Goal: Task Accomplishment & Management: Manage account settings

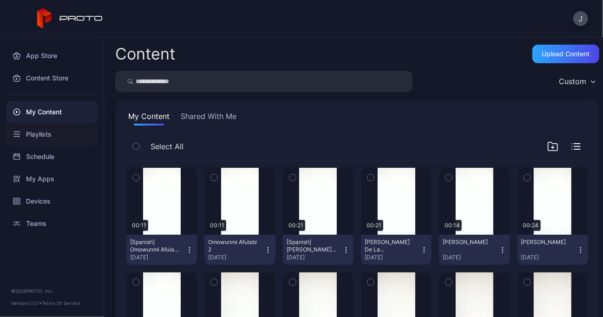
click at [38, 137] on div "Playlists" at bounding box center [52, 134] width 92 height 22
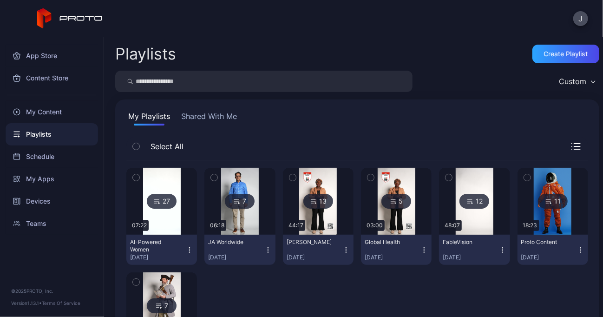
click at [188, 252] on icon "button" at bounding box center [189, 249] width 7 height 7
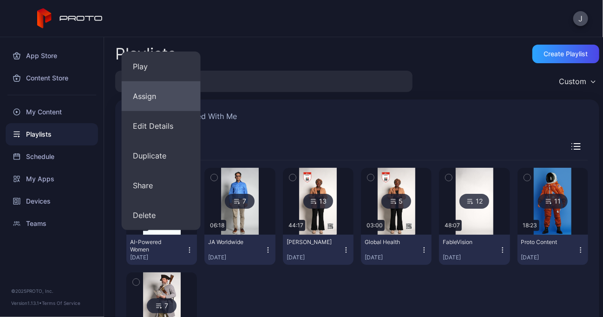
click at [167, 90] on button "Assign" at bounding box center [161, 96] width 79 height 30
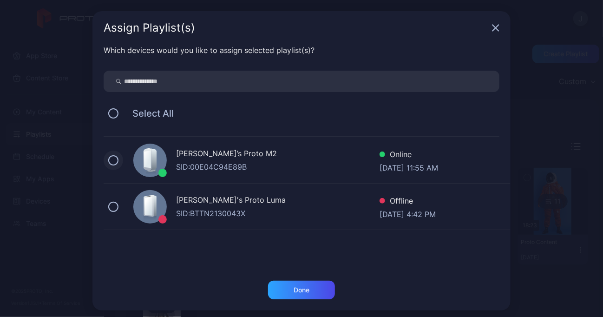
click at [108, 161] on button at bounding box center [113, 160] width 10 height 10
click at [308, 291] on div "Done" at bounding box center [301, 290] width 67 height 19
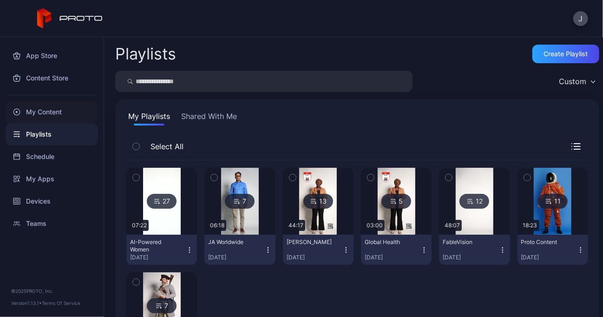
click at [36, 112] on div "My Content" at bounding box center [52, 112] width 92 height 22
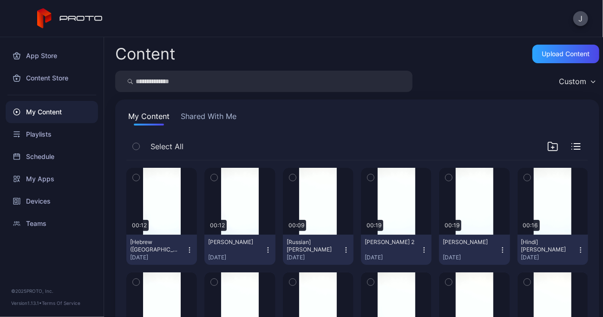
click at [188, 249] on icon "button" at bounding box center [189, 249] width 7 height 7
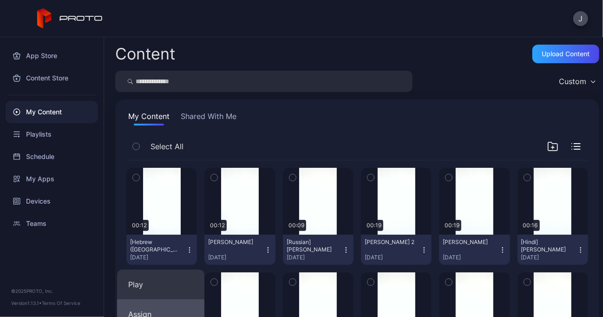
click at [145, 308] on button "Assign" at bounding box center [160, 314] width 87 height 30
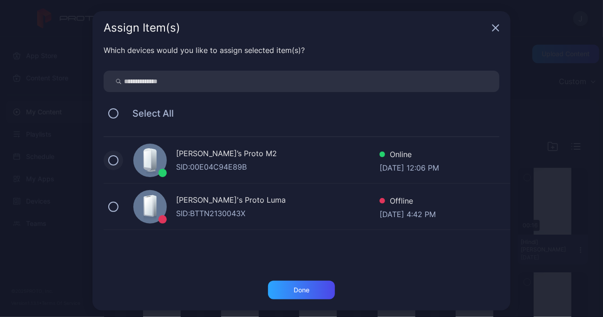
click at [108, 159] on button at bounding box center [113, 160] width 10 height 10
click at [284, 295] on div "Done" at bounding box center [301, 290] width 67 height 19
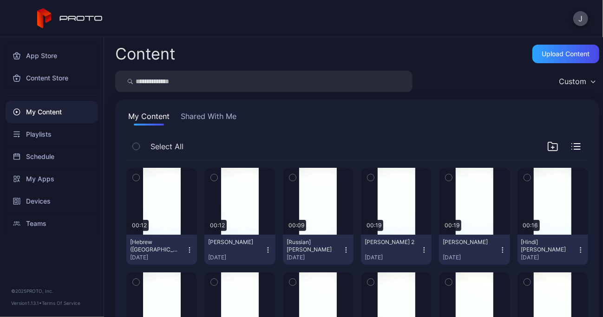
click at [264, 247] on icon "button" at bounding box center [267, 249] width 7 height 7
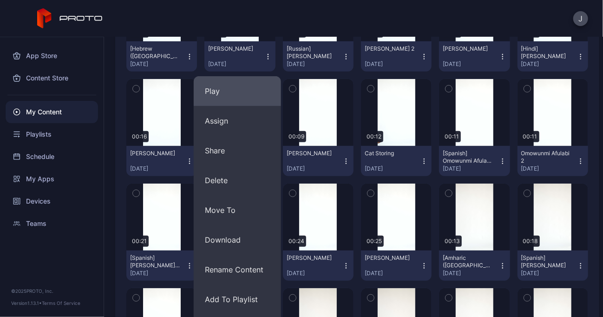
scroll to position [196, 0]
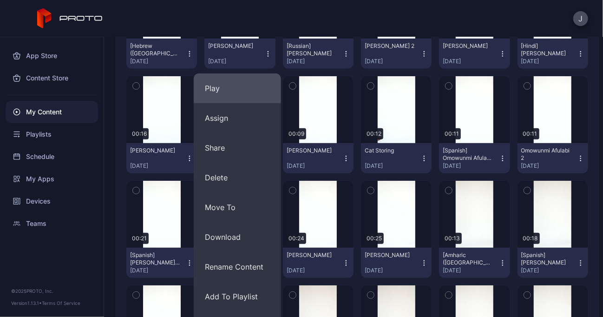
click at [242, 291] on button "Add To Playlist" at bounding box center [237, 296] width 87 height 30
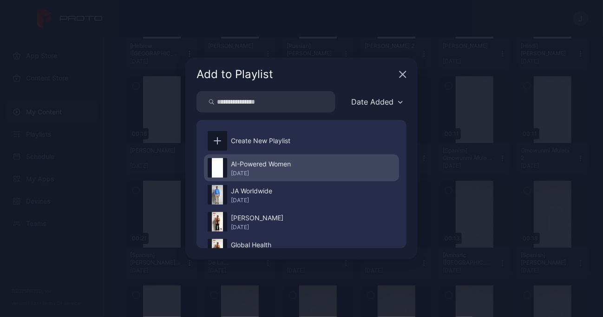
click at [261, 169] on div "AI-Powered Women" at bounding box center [261, 163] width 60 height 11
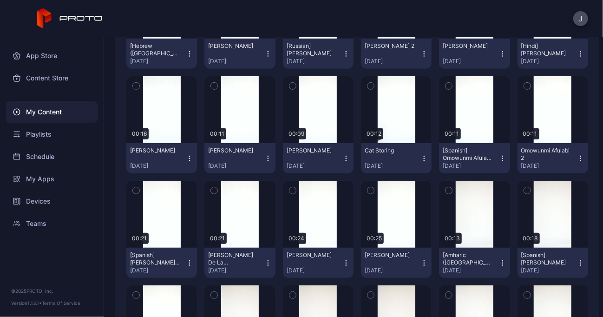
click at [186, 52] on icon "button" at bounding box center [189, 53] width 7 height 7
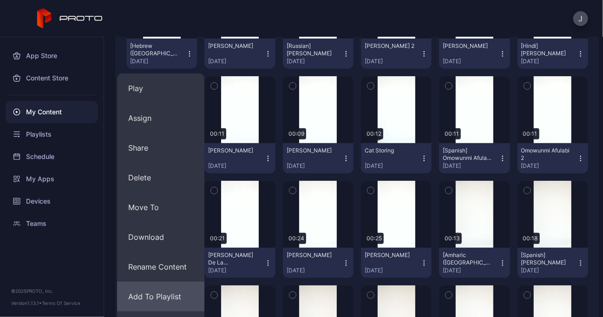
click at [169, 294] on button "Add To Playlist" at bounding box center [160, 296] width 87 height 30
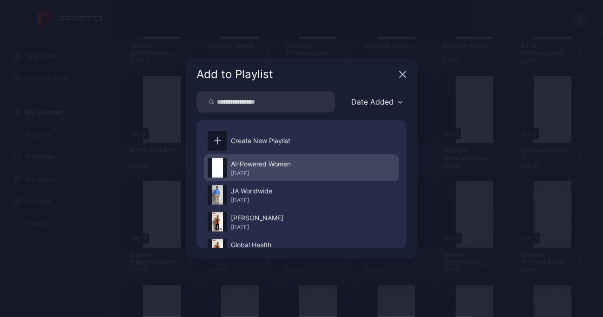
click at [244, 169] on div "AI-Powered Women" at bounding box center [261, 163] width 60 height 11
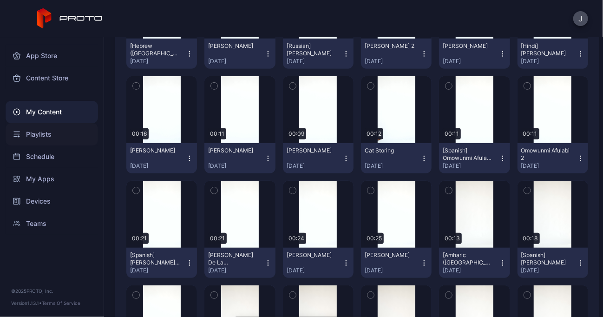
click at [46, 130] on div "Playlists" at bounding box center [52, 134] width 92 height 22
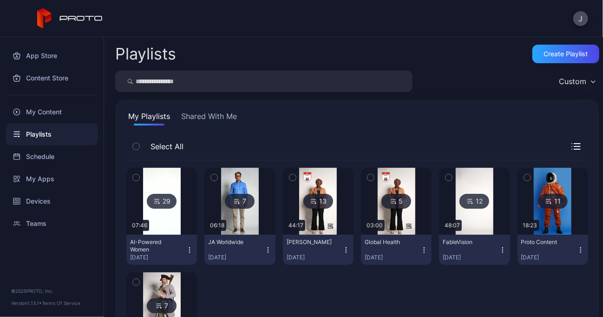
click at [173, 221] on img at bounding box center [162, 201] width 38 height 67
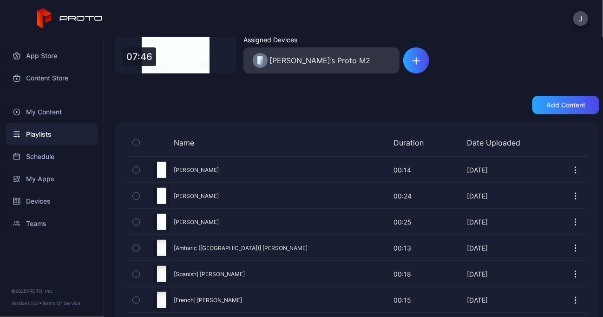
scroll to position [123, 0]
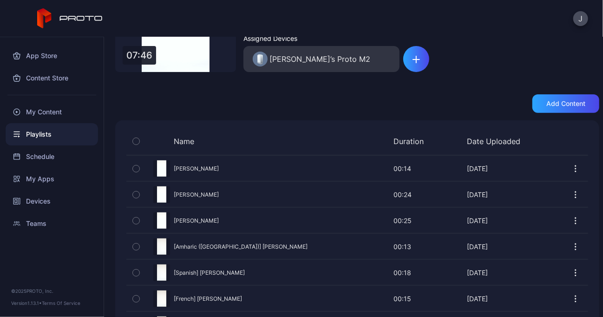
click at [190, 136] on div "Name Duration Date Uploaded" at bounding box center [357, 143] width 462 height 24
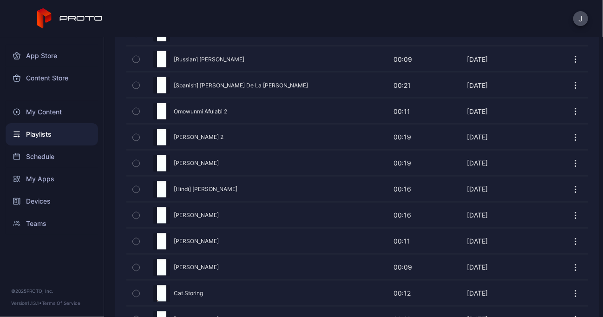
scroll to position [726, 0]
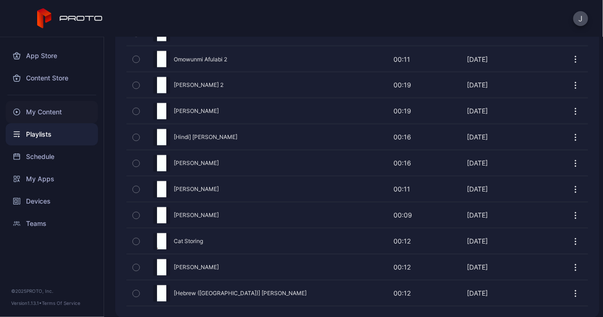
click at [53, 109] on div "My Content" at bounding box center [52, 112] width 92 height 22
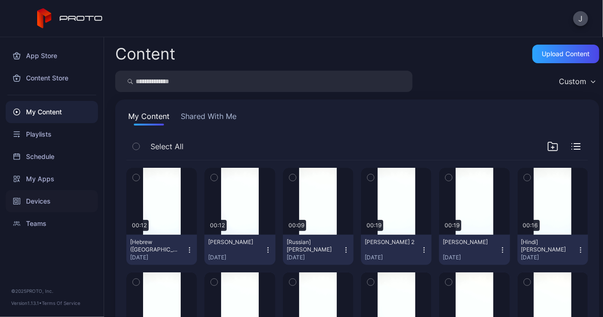
click at [33, 197] on div "Devices" at bounding box center [52, 201] width 92 height 22
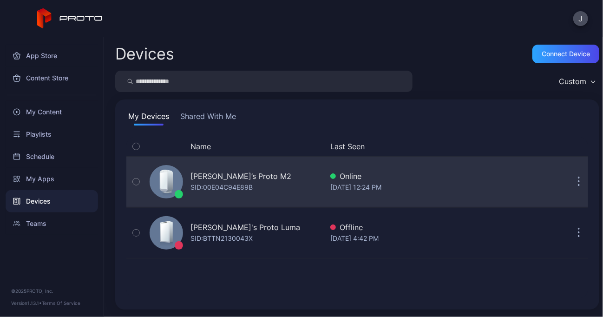
click at [215, 177] on div "[PERSON_NAME]’s Proto M2" at bounding box center [240, 175] width 101 height 11
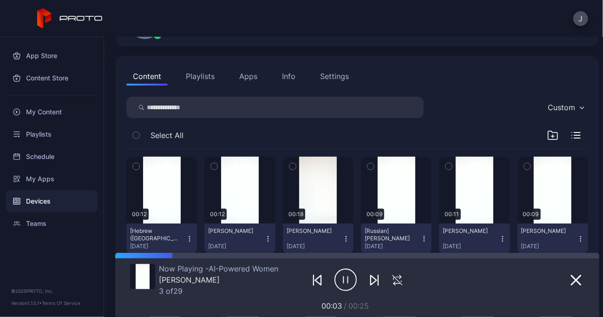
scroll to position [83, 0]
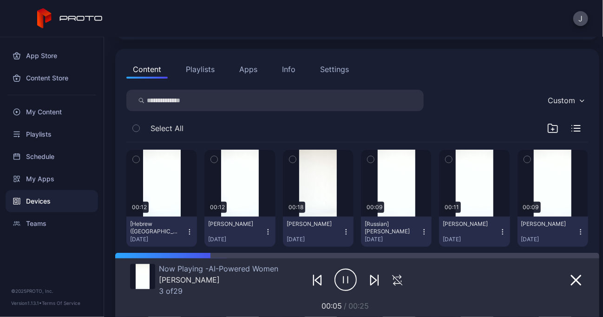
click at [37, 249] on div "App Store Content Store My Content Playlists Schedule My Apps Devices Teams © 2…" at bounding box center [52, 177] width 104 height 280
click at [43, 111] on div "My Content" at bounding box center [52, 112] width 92 height 22
